Goal: Transaction & Acquisition: Purchase product/service

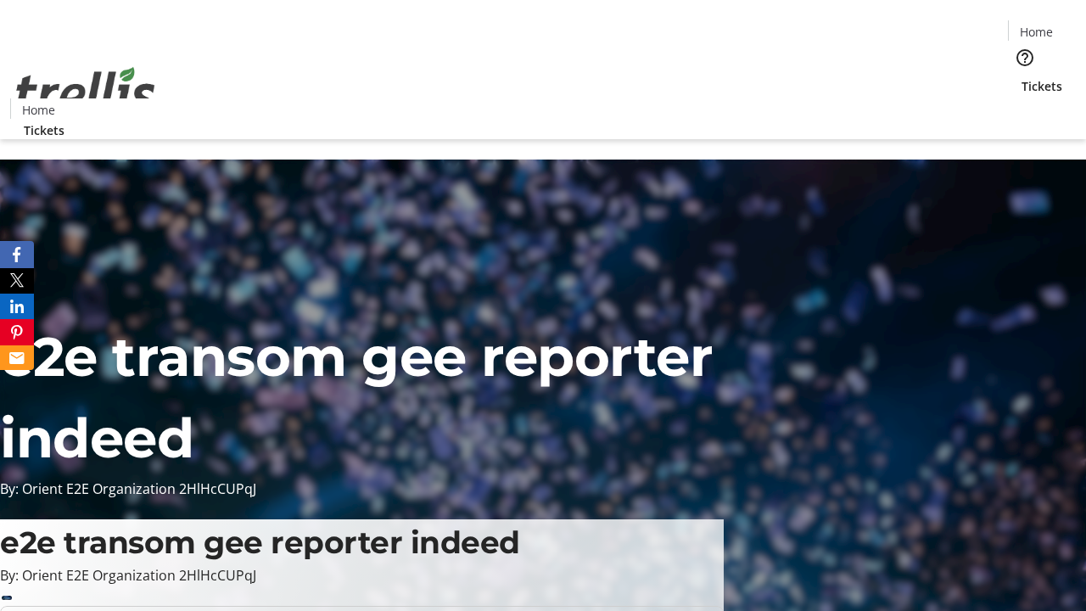
click at [1022, 77] on span "Tickets" at bounding box center [1042, 86] width 41 height 18
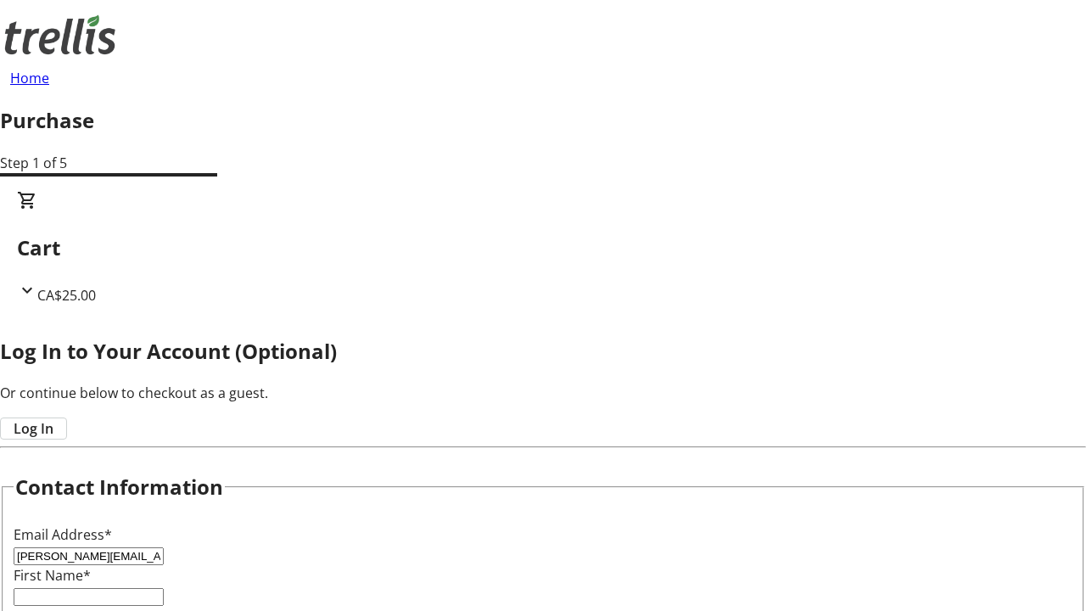
type input "[PERSON_NAME][EMAIL_ADDRESS][DOMAIN_NAME]"
type input "[PERSON_NAME]"
type input "Reinger"
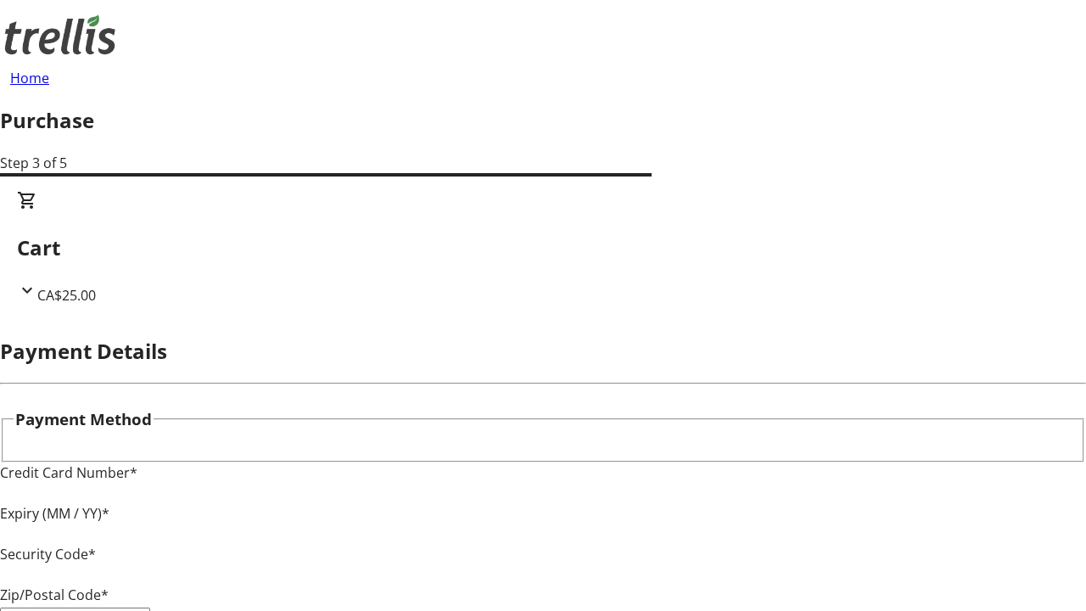
type input "V1Y 0C2"
